Goal: Task Accomplishment & Management: Use online tool/utility

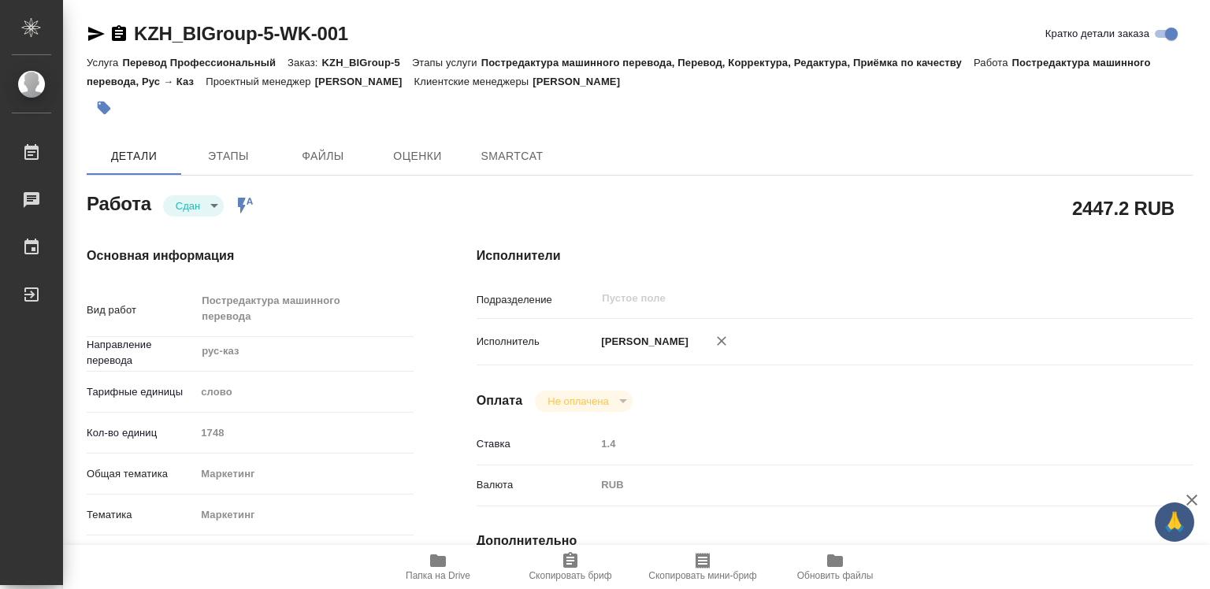
type textarea "x"
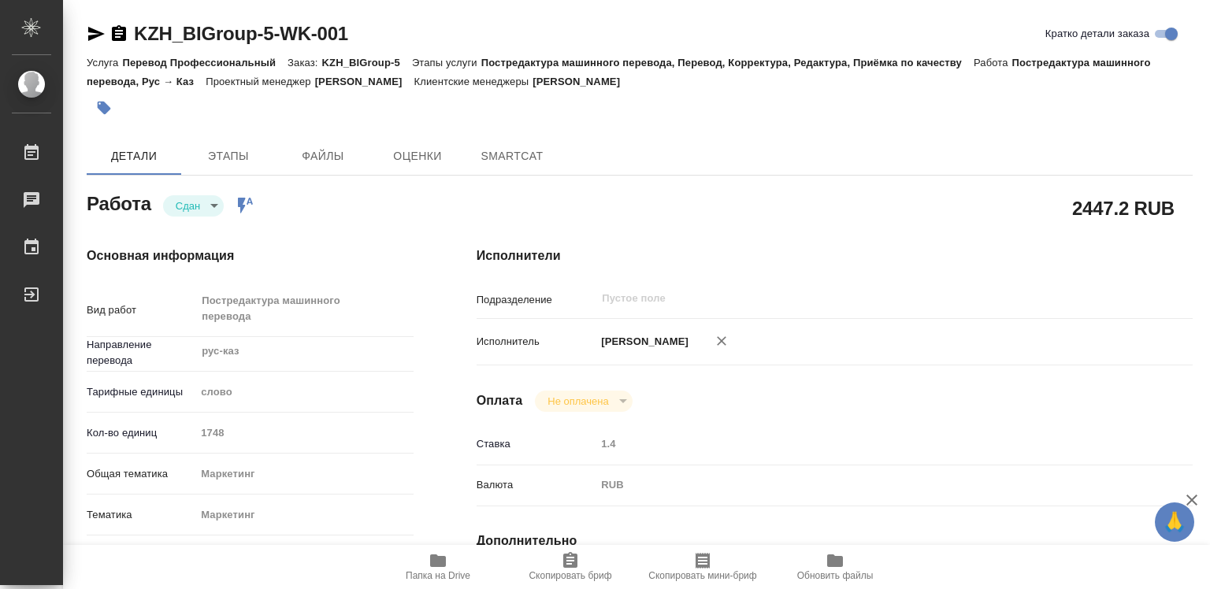
type textarea "x"
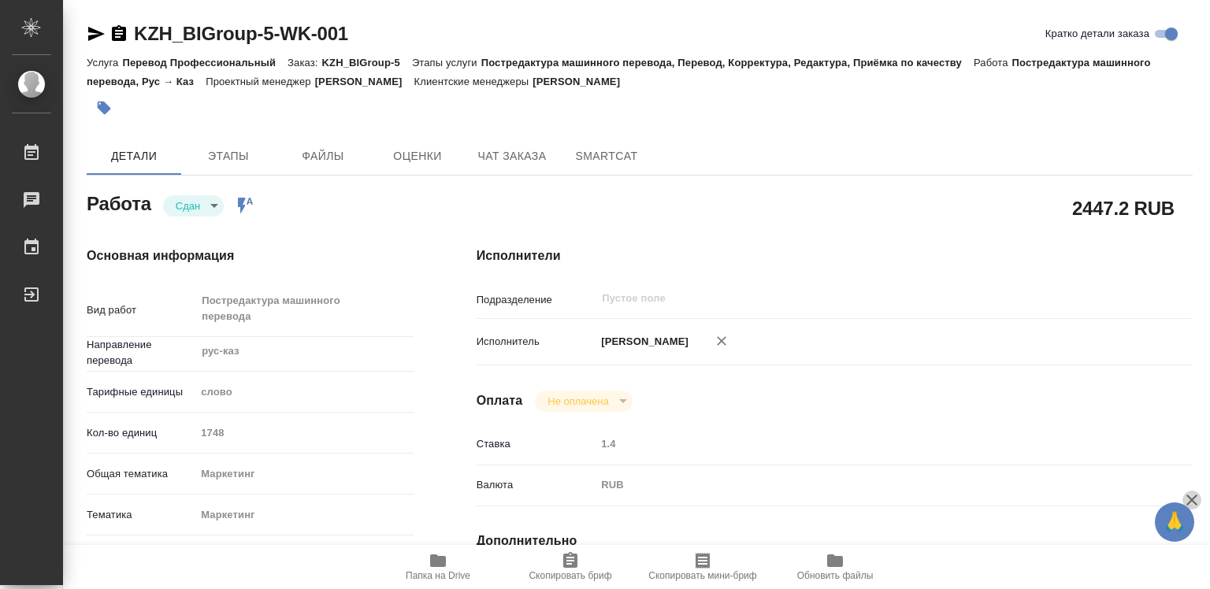
type textarea "x"
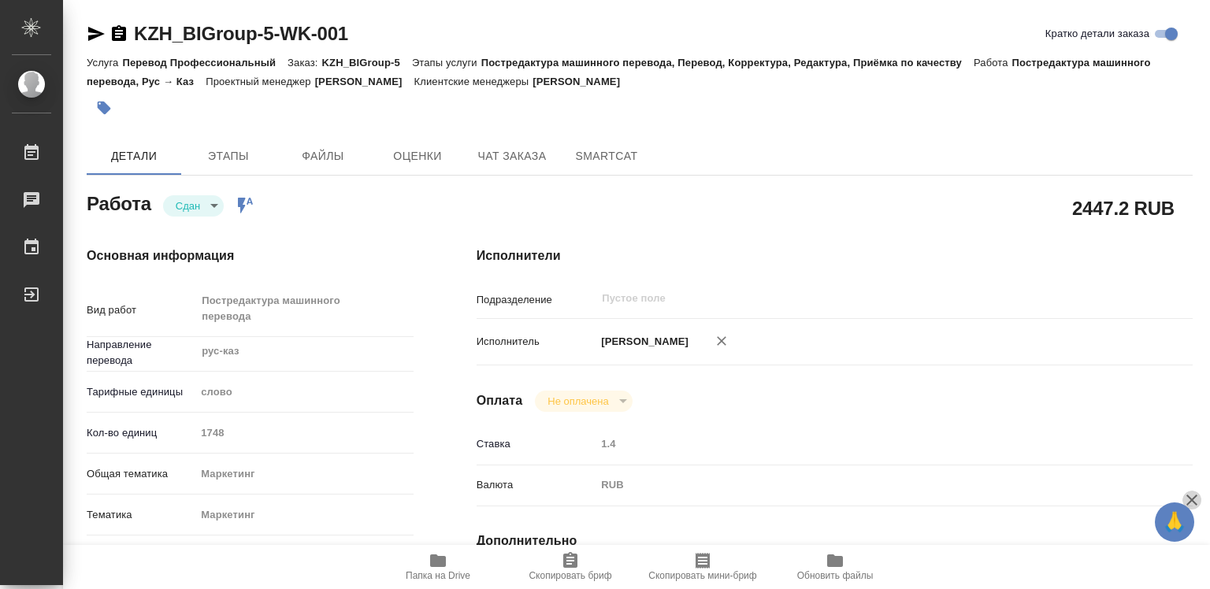
click at [1186, 499] on icon "button" at bounding box center [1191, 500] width 19 height 19
click at [1186, 499] on div "Исполнители Подразделение ​ Исполнитель [PERSON_NAME] Не оплачена notPayed Став…" at bounding box center [834, 559] width 779 height 688
type textarea "x"
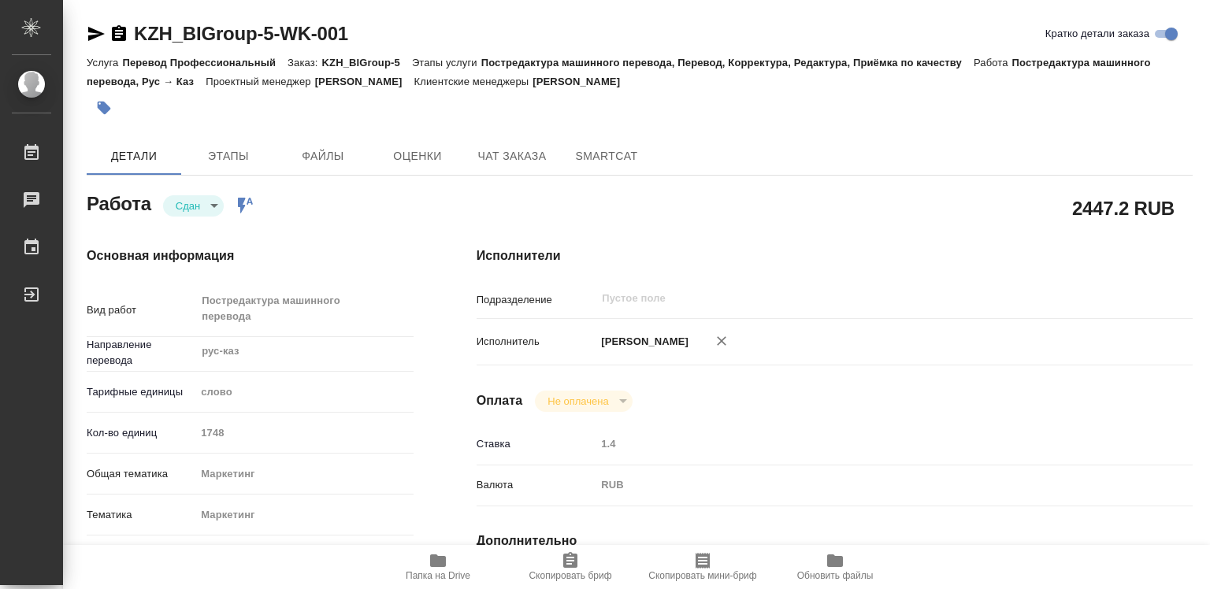
type textarea "x"
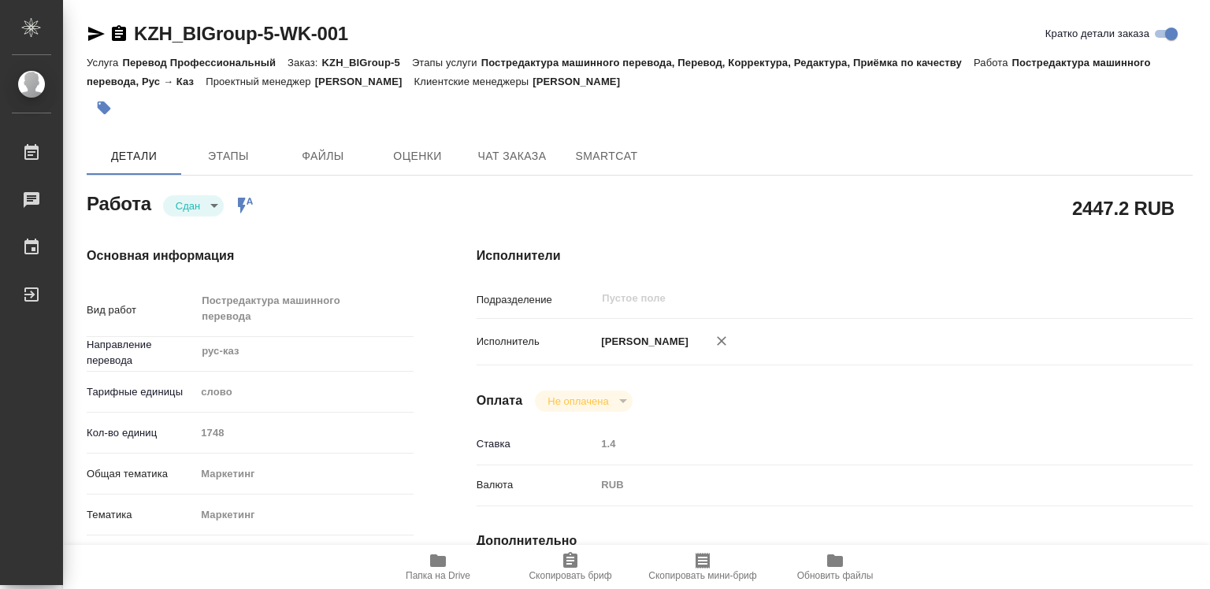
type textarea "x"
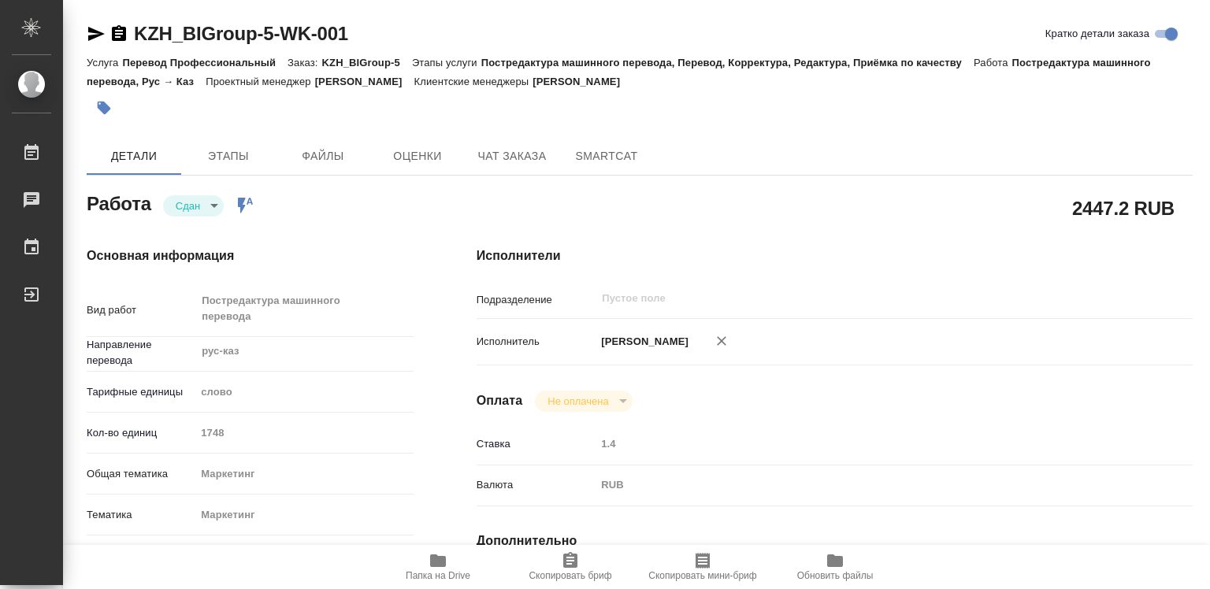
type textarea "x"
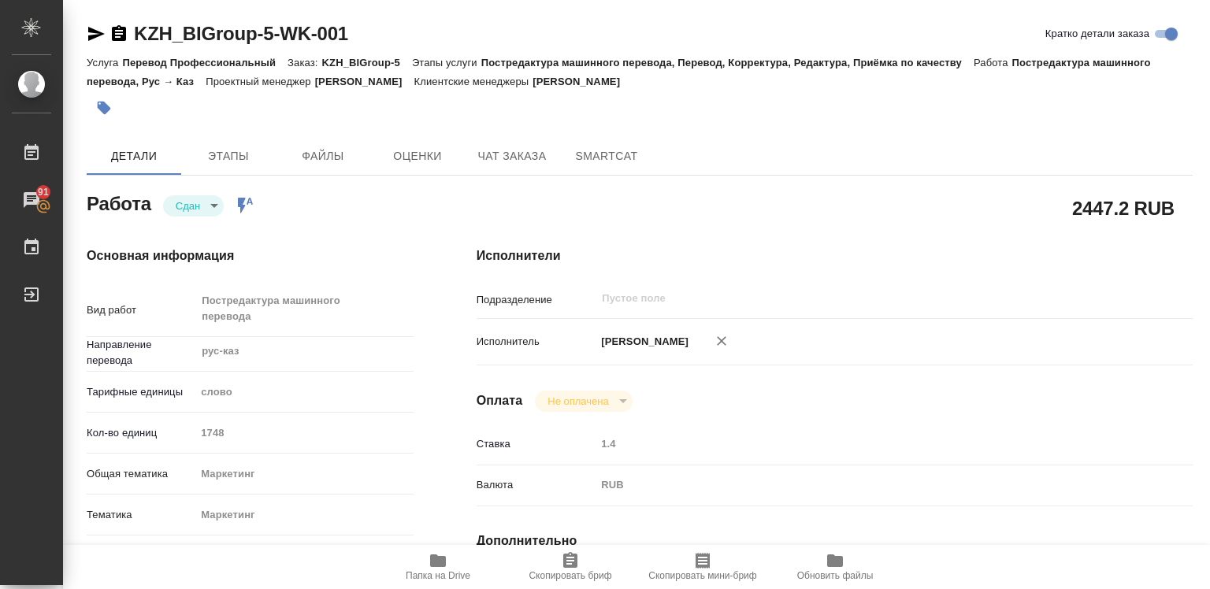
type textarea "x"
